Goal: Task Accomplishment & Management: Manage account settings

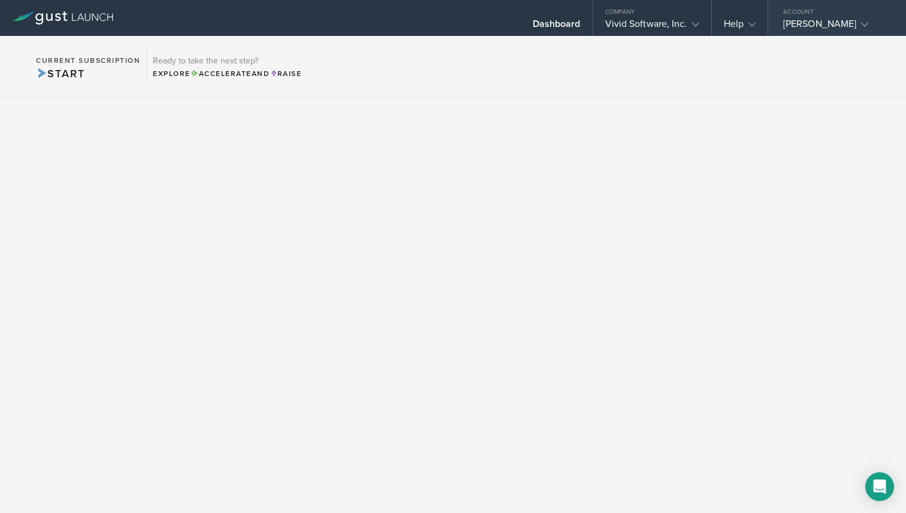
click at [828, 24] on div "[PERSON_NAME]" at bounding box center [834, 27] width 102 height 18
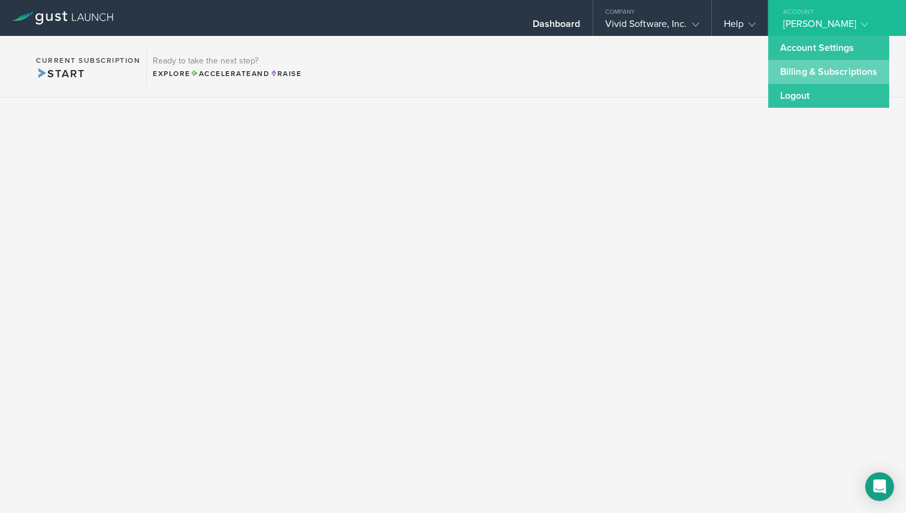
click at [810, 64] on link "Billing & Subscriptions" at bounding box center [828, 72] width 121 height 24
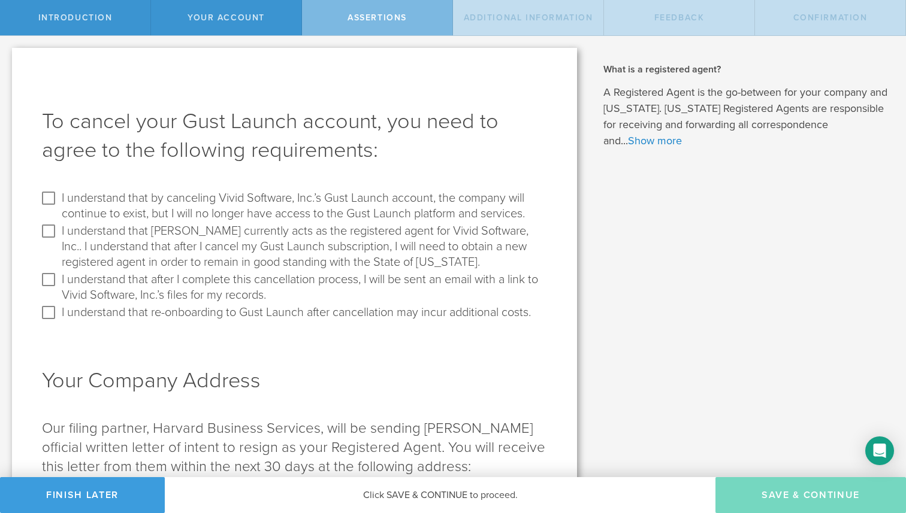
click at [278, 201] on label "I understand that by canceling Vivid Software, Inc.’s Gust Launch account, the …" at bounding box center [303, 205] width 482 height 33
click at [58, 201] on input "I understand that by canceling Vivid Software, Inc.’s Gust Launch account, the …" at bounding box center [48, 198] width 19 height 19
checkbox input "true"
click at [258, 244] on label "I understand that Gust currently acts as the registered agent for Vivid Softwar…" at bounding box center [303, 246] width 482 height 49
click at [58, 241] on input "I understand that Gust currently acts as the registered agent for Vivid Softwar…" at bounding box center [48, 231] width 19 height 19
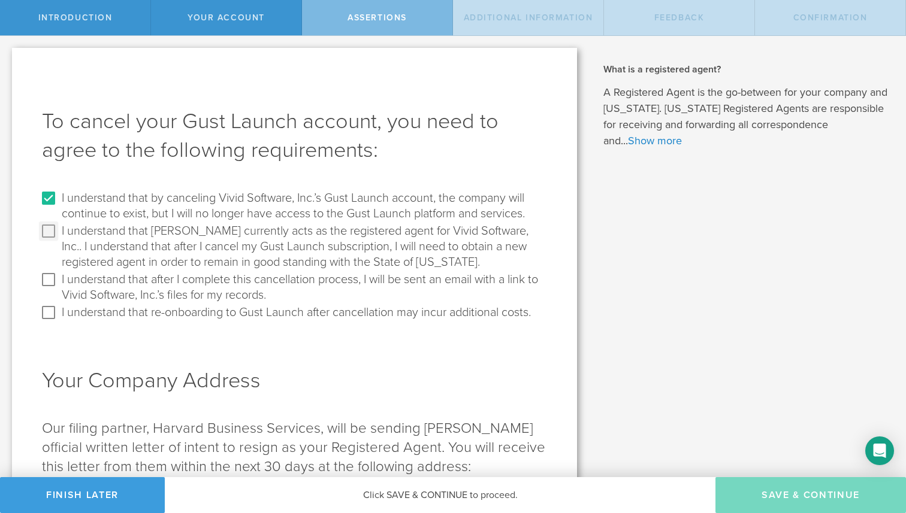
checkbox input "true"
click at [77, 486] on button "Finish Later" at bounding box center [82, 495] width 165 height 36
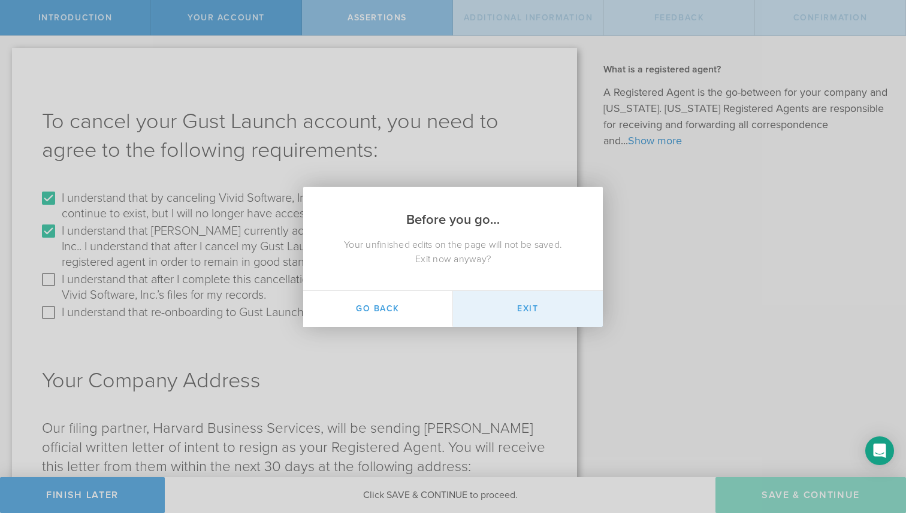
click at [464, 301] on button "Exit" at bounding box center [528, 309] width 150 height 36
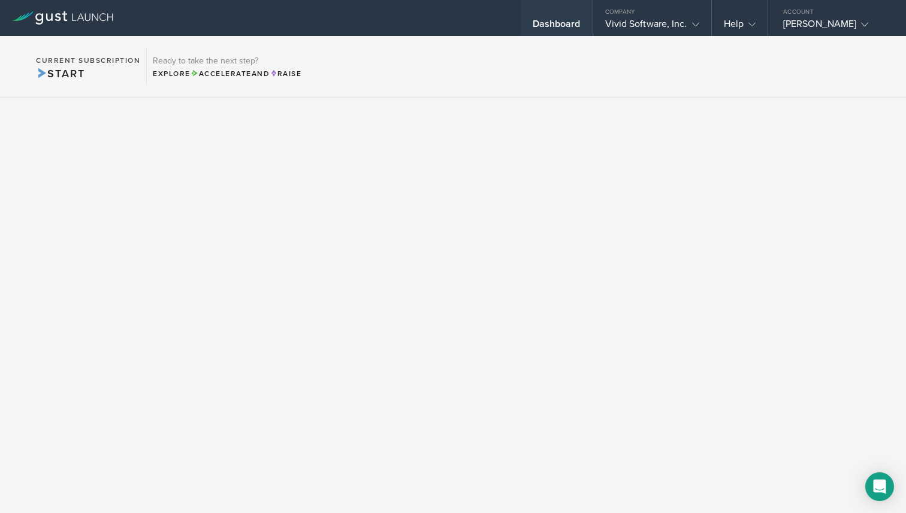
click at [566, 20] on div "Dashboard" at bounding box center [556, 27] width 48 height 18
click at [840, 18] on div "[PERSON_NAME]" at bounding box center [834, 27] width 102 height 18
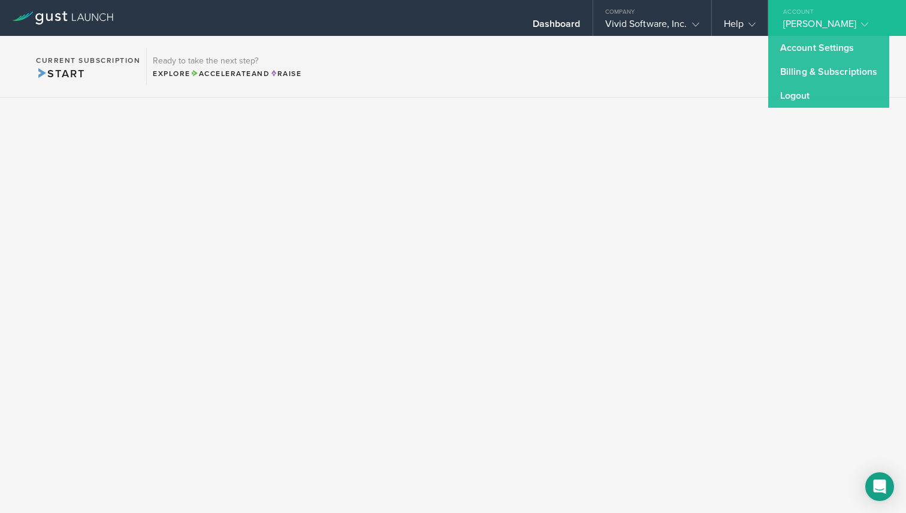
click at [835, 18] on div "[PERSON_NAME]" at bounding box center [834, 27] width 102 height 18
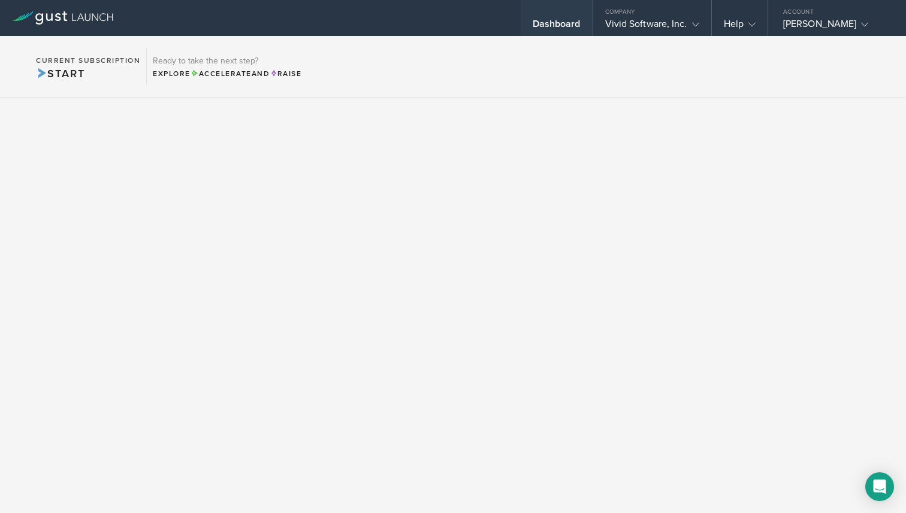
click at [569, 14] on div "Dashboard" at bounding box center [556, 18] width 72 height 36
click at [635, 16] on div "Company" at bounding box center [652, 9] width 118 height 18
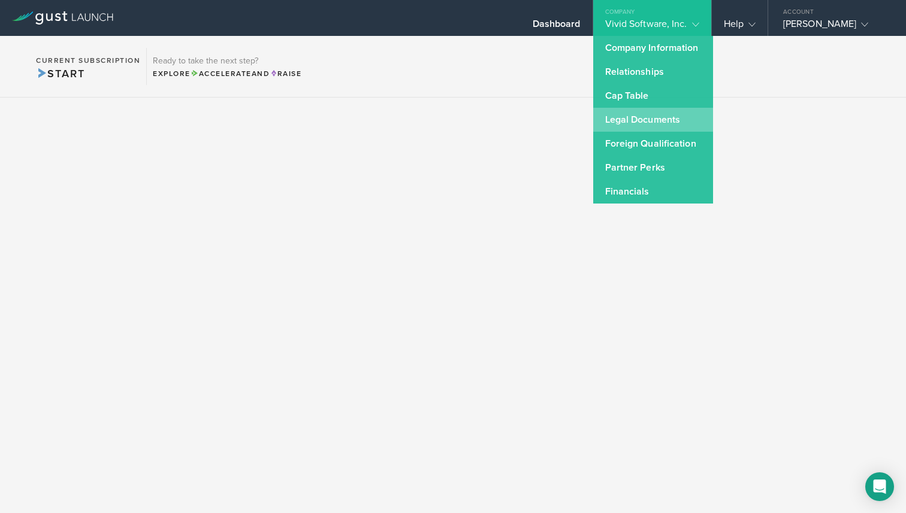
click at [668, 120] on link "Legal Documents" at bounding box center [653, 120] width 120 height 24
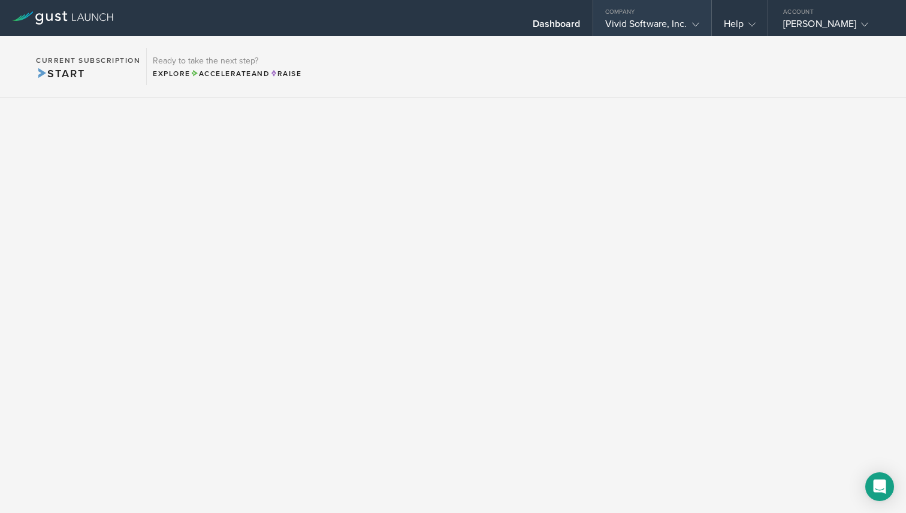
click at [683, 18] on div "Vivid Software, Inc." at bounding box center [652, 27] width 94 height 18
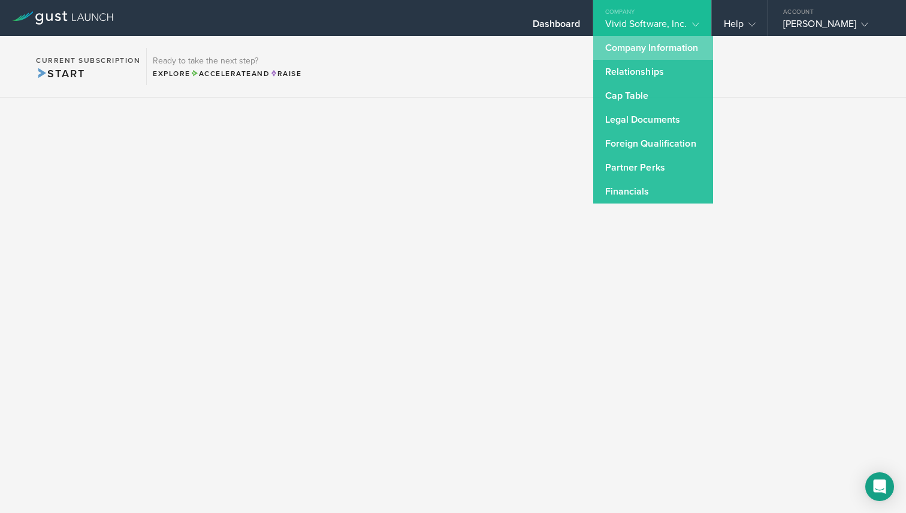
click at [671, 53] on link "Company Information" at bounding box center [653, 48] width 120 height 24
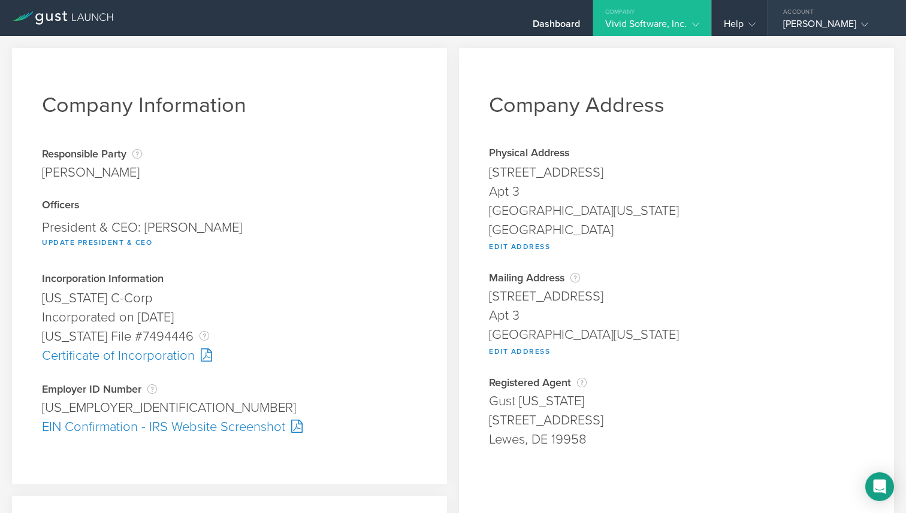
click at [817, 14] on div "Account" at bounding box center [837, 9] width 138 height 18
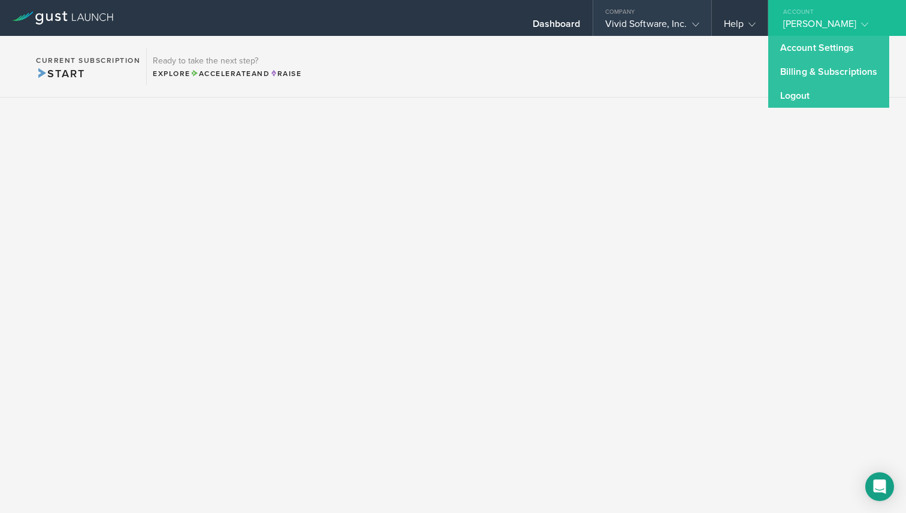
click at [653, 22] on div "Vivid Software, Inc." at bounding box center [652, 27] width 94 height 18
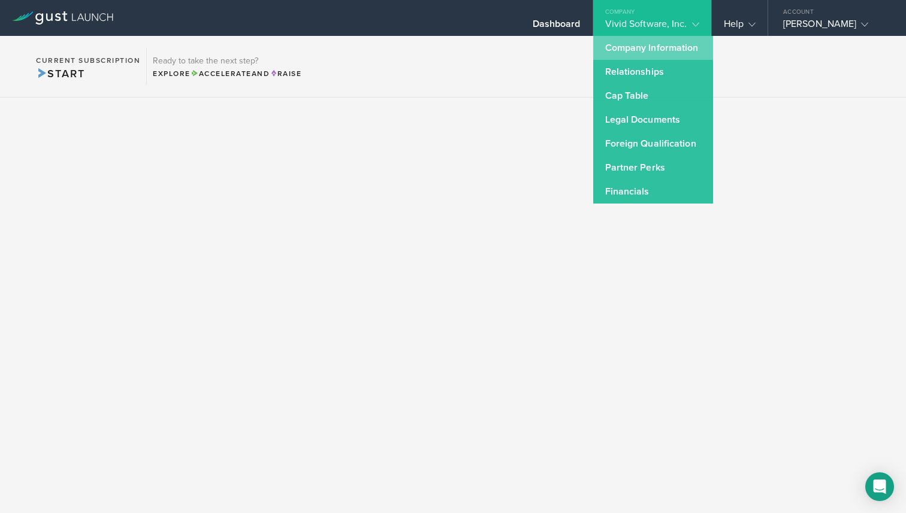
click at [653, 54] on link "Company Information" at bounding box center [653, 48] width 120 height 24
